Goal: Check status: Check status

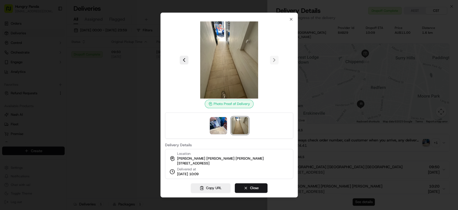
click at [82, 97] on div at bounding box center [229, 105] width 458 height 210
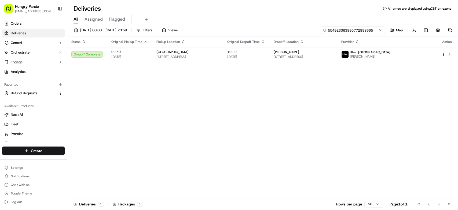
click at [367, 27] on input "554923363895772898665" at bounding box center [352, 31] width 64 height 8
paste input "025229523895173186248"
type input "025229523895173186248"
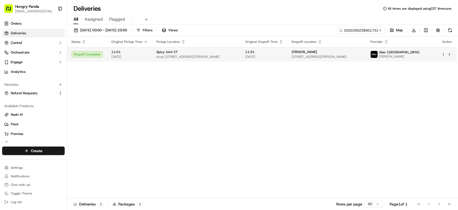
click at [283, 51] on span "11:31" at bounding box center [264, 52] width 38 height 4
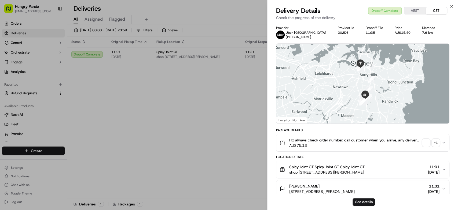
click at [429, 145] on button "+ 1" at bounding box center [430, 143] width 17 height 8
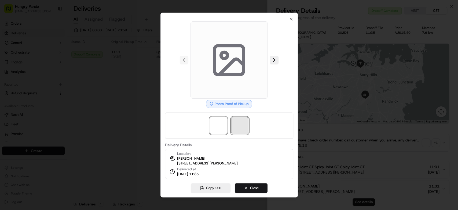
click at [244, 124] on span at bounding box center [239, 125] width 17 height 17
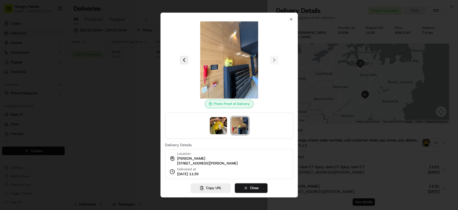
drag, startPoint x: 194, startPoint y: 17, endPoint x: 260, endPoint y: 59, distance: 78.3
click at [260, 59] on div "Photo Proof of Delivery Delivery Details Location 裘寒 裘寒 裘寒 [STREET_ADDRESS][PER…" at bounding box center [229, 98] width 128 height 162
